Goal: Task Accomplishment & Management: Manage account settings

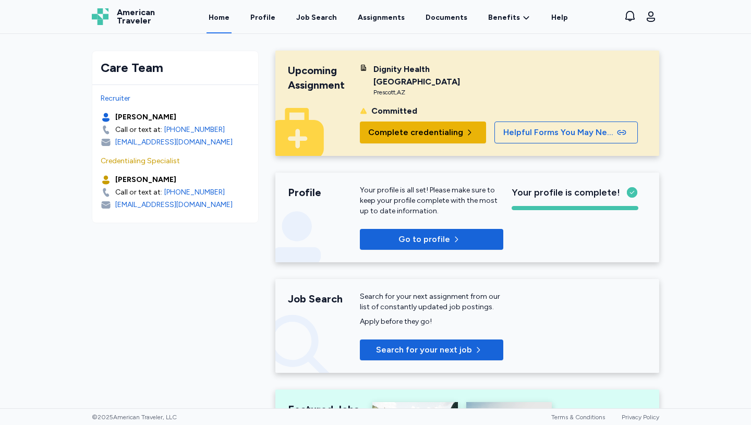
click at [411, 139] on button "Complete credentialing" at bounding box center [423, 133] width 126 height 22
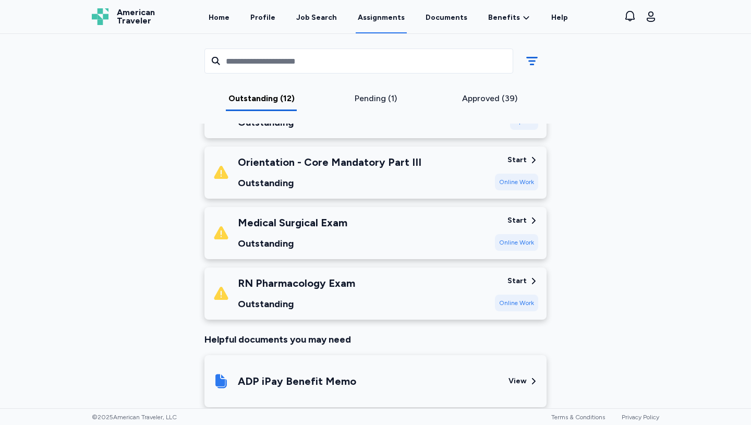
scroll to position [684, 0]
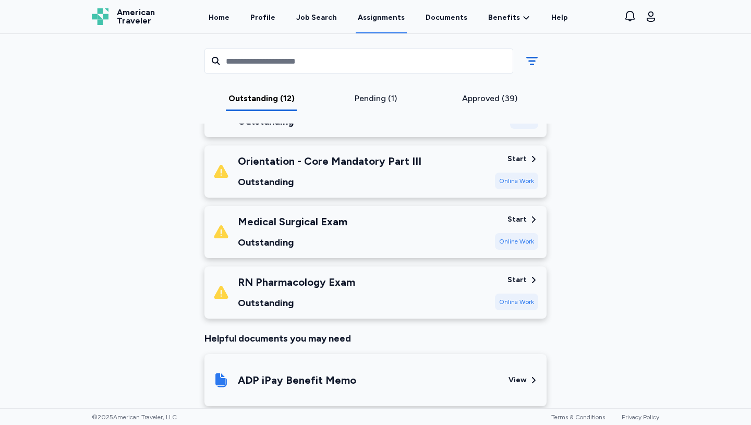
click at [364, 175] on div "Outstanding" at bounding box center [330, 182] width 184 height 15
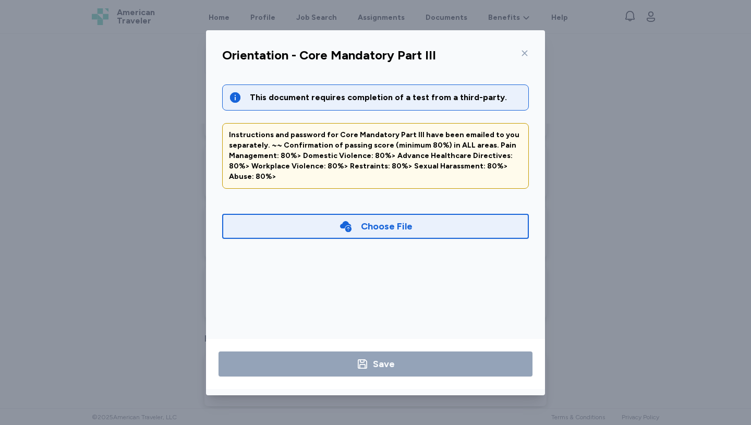
click at [523, 52] on icon at bounding box center [525, 53] width 8 height 8
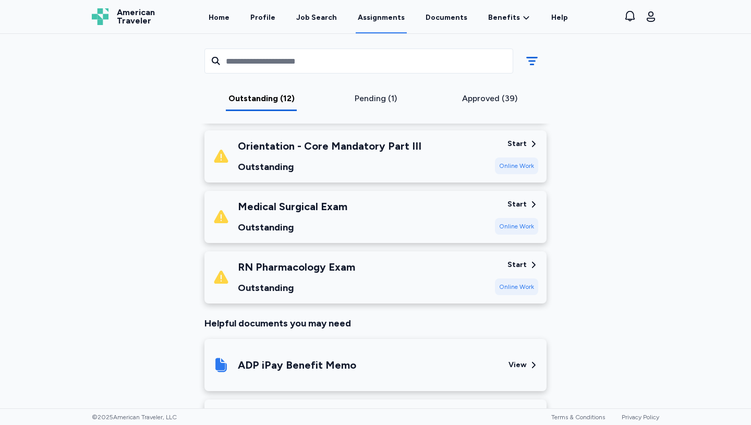
scroll to position [705, 0]
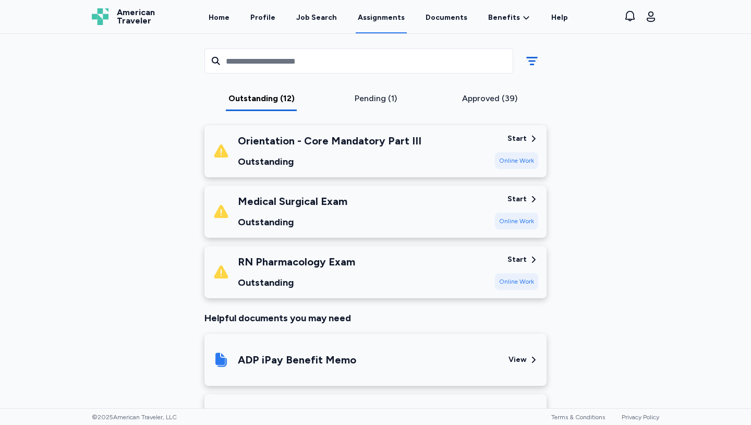
click at [392, 202] on div "Medical Surgical Exam Outstanding" at bounding box center [350, 211] width 274 height 35
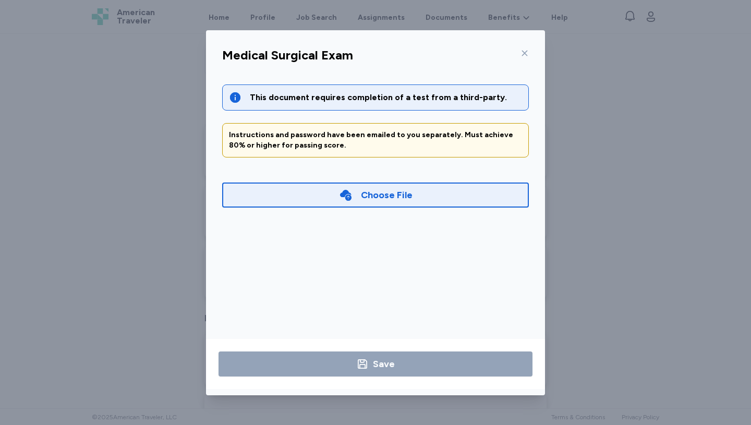
click at [525, 52] on icon at bounding box center [525, 53] width 8 height 8
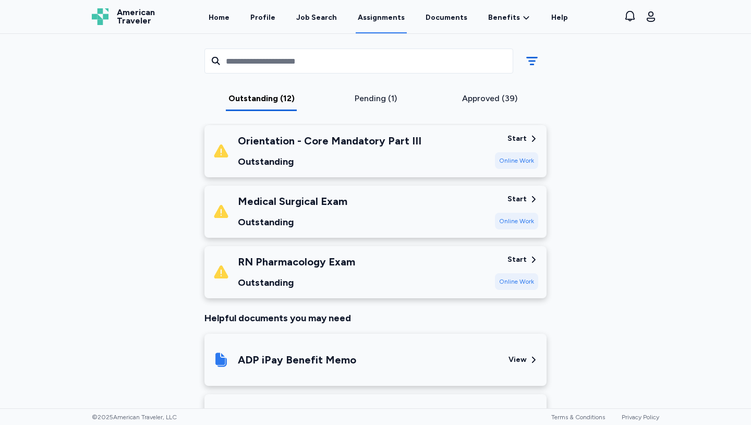
click at [339, 154] on div "Outstanding" at bounding box center [330, 161] width 184 height 15
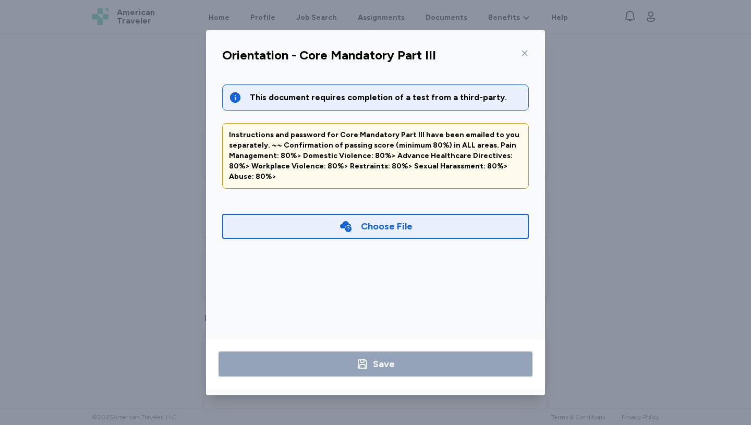
click at [526, 53] on icon at bounding box center [525, 53] width 8 height 8
